Goal: Task Accomplishment & Management: Complete application form

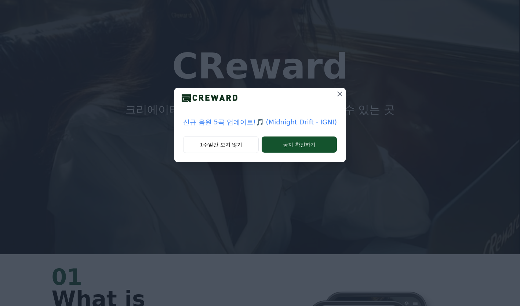
scroll to position [52, 0]
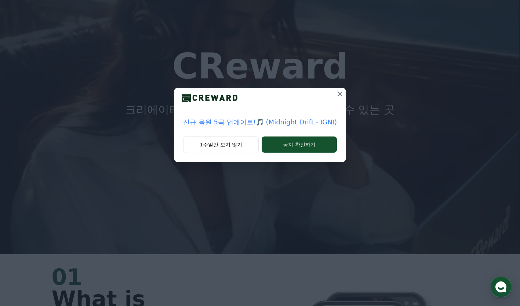
click at [296, 144] on button "공지 확인하기" at bounding box center [299, 145] width 75 height 16
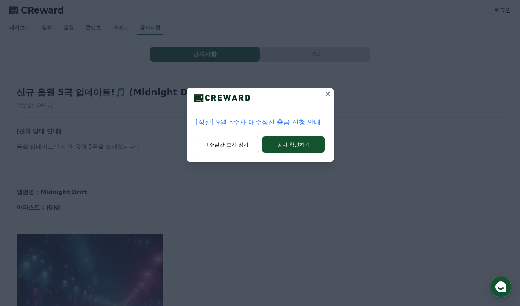
click at [295, 132] on div "[정산] 9월 3주차 매주정산 출금 신청 안내" at bounding box center [260, 122] width 147 height 28
click at [287, 149] on button "공지 확인하기" at bounding box center [293, 145] width 62 height 16
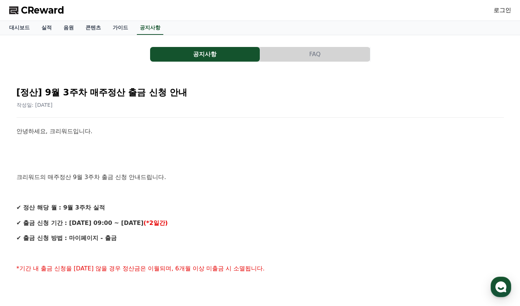
click at [66, 34] on link "음원" at bounding box center [69, 28] width 22 height 14
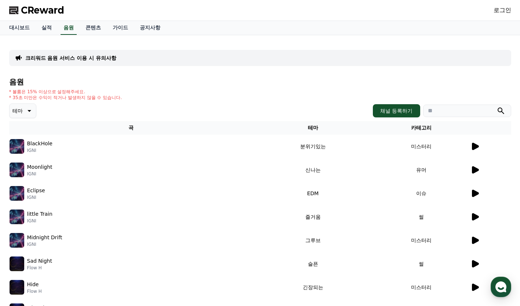
click at [498, 12] on link "로그인" at bounding box center [503, 10] width 18 height 9
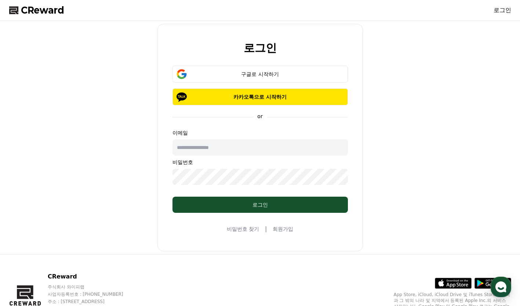
click at [267, 99] on p "카카오톡으로 시작하기" at bounding box center [260, 96] width 154 height 7
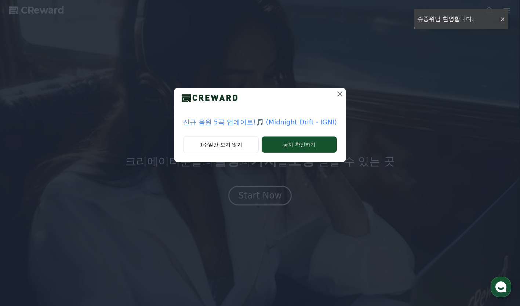
click at [225, 146] on button "1주일간 보지 않기" at bounding box center [221, 144] width 76 height 17
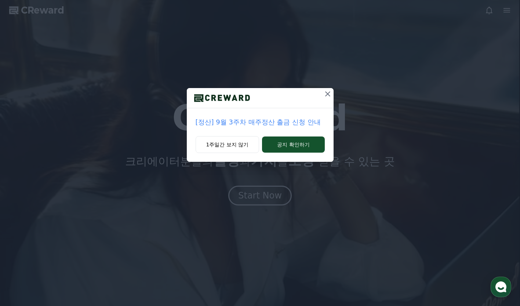
click at [190, 116] on div "[정산] 9월 3주차 매주정산 출금 신청 안내" at bounding box center [260, 122] width 147 height 28
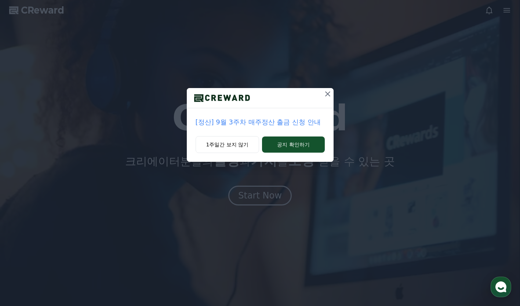
click at [225, 148] on button "1주일간 보지 않기" at bounding box center [228, 144] width 64 height 17
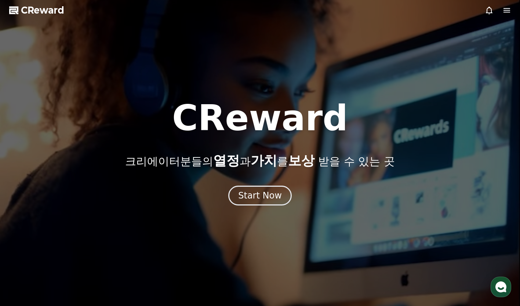
click at [508, 8] on icon at bounding box center [506, 10] width 9 height 9
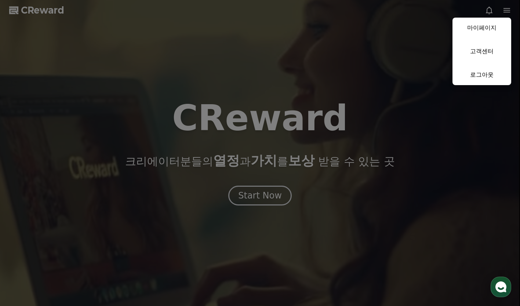
click at [490, 29] on link "마이페이지" at bounding box center [481, 28] width 59 height 21
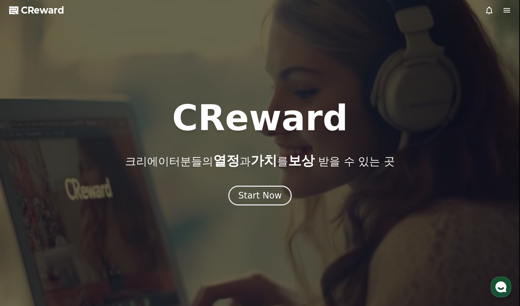
select select "**********"
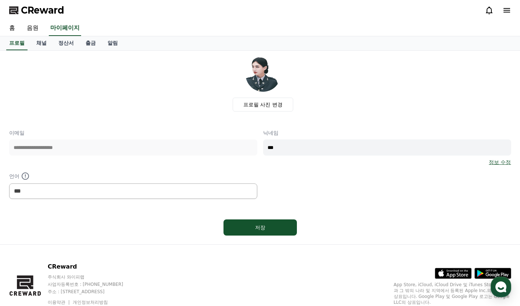
click at [329, 147] on input "***" at bounding box center [387, 147] width 248 height 16
click at [330, 195] on div "**********" at bounding box center [260, 164] width 502 height 70
click at [43, 47] on link "채널" at bounding box center [41, 43] width 22 height 14
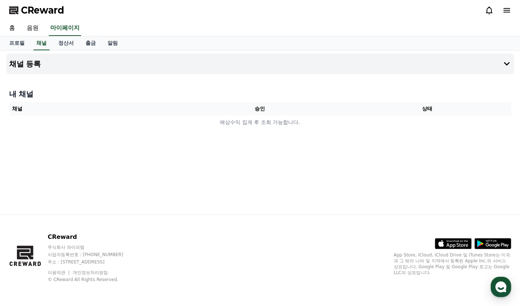
click at [212, 126] on td "예상수익 집계 후 조회 가능합니다." at bounding box center [260, 123] width 502 height 14
click at [251, 68] on button "채널 등록" at bounding box center [260, 64] width 508 height 21
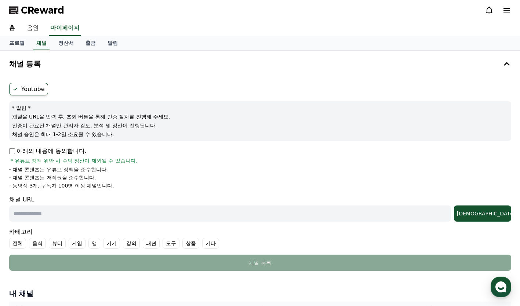
click at [23, 152] on p "아래의 내용에 동의합니다." at bounding box center [47, 151] width 77 height 9
click at [79, 202] on div "채널 URL 조회" at bounding box center [260, 208] width 502 height 26
click at [79, 203] on div "채널 URL 조회" at bounding box center [260, 208] width 502 height 26
click at [72, 240] on label "게임" at bounding box center [77, 243] width 17 height 11
click at [23, 245] on label "전체" at bounding box center [17, 243] width 17 height 11
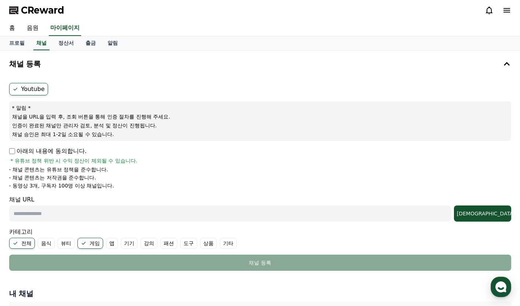
click at [58, 216] on input "text" at bounding box center [230, 213] width 442 height 16
paste input "**********"
type input "**********"
click at [92, 242] on label "게임" at bounding box center [90, 243] width 26 height 11
click at [487, 207] on button "조회" at bounding box center [482, 213] width 57 height 16
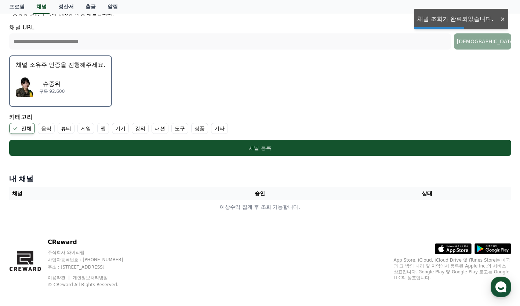
scroll to position [177, 0]
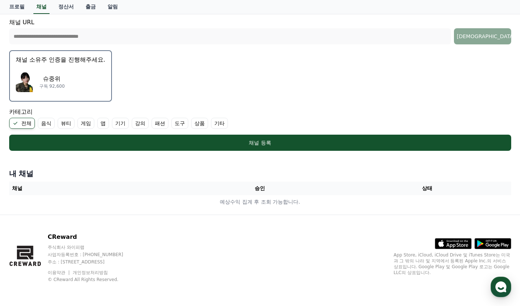
click at [255, 145] on div "채널 등록" at bounding box center [260, 142] width 473 height 7
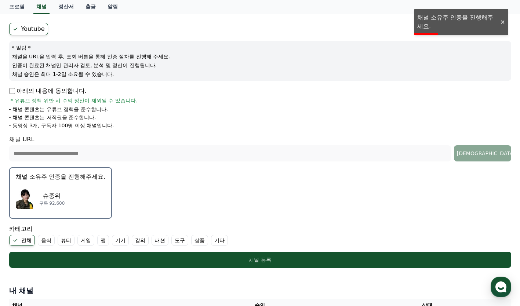
scroll to position [59, 0]
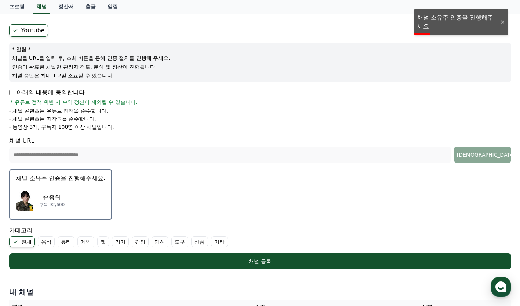
click at [89, 178] on p "채널 소유주 인증을 진행해주세요." at bounding box center [61, 178] width 90 height 9
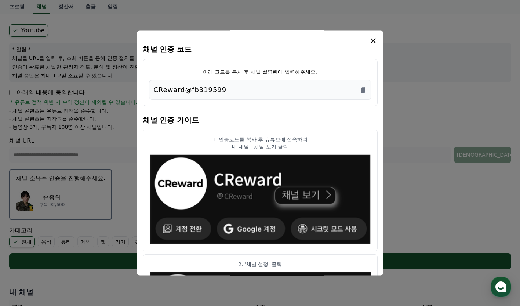
click at [222, 91] on div "CReward@fb319599" at bounding box center [260, 90] width 213 height 10
click at [361, 93] on icon "Copy to clipboard" at bounding box center [363, 90] width 4 height 6
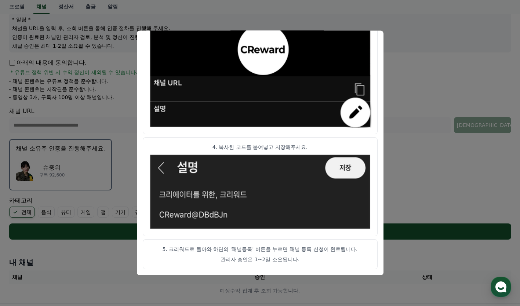
scroll to position [177, 0]
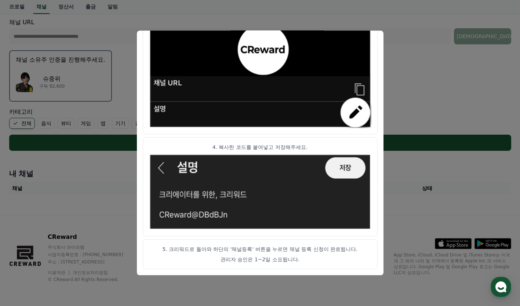
click at [423, 141] on button "close modal" at bounding box center [260, 153] width 520 height 306
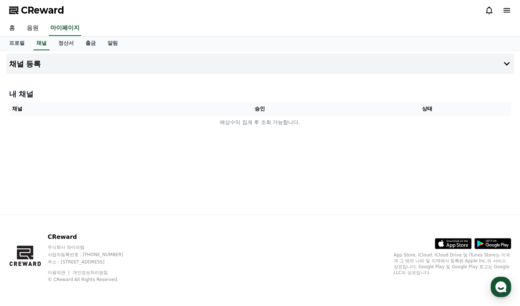
click at [24, 113] on th "채널" at bounding box center [92, 109] width 167 height 14
click at [418, 105] on th "상태" at bounding box center [426, 109] width 167 height 14
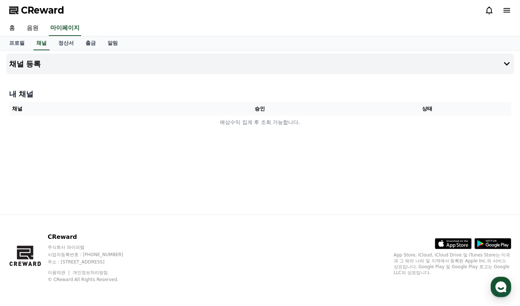
click at [385, 283] on div "CReward 주식회사 와이피랩 사업자등록번호 : [PHONE_NUMBER] 주소 : [STREET_ADDRESS] 이용약관 개인정보처리방침 …" at bounding box center [260, 260] width 514 height 91
